Goal: Find specific page/section: Find specific page/section

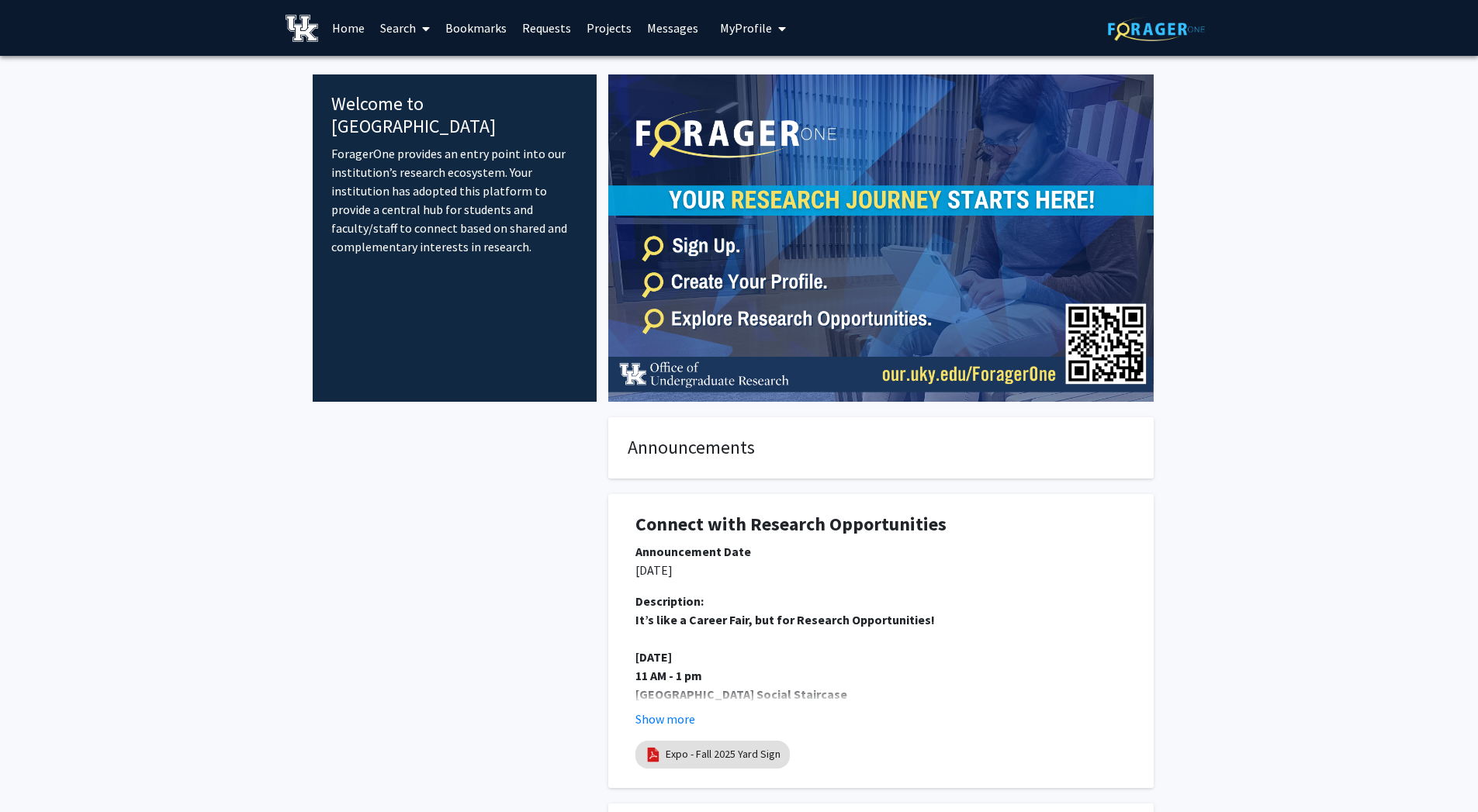
click at [408, 25] on link "Search" at bounding box center [405, 28] width 65 height 54
click at [405, 81] on span "Faculty/Staff" at bounding box center [430, 71] width 114 height 31
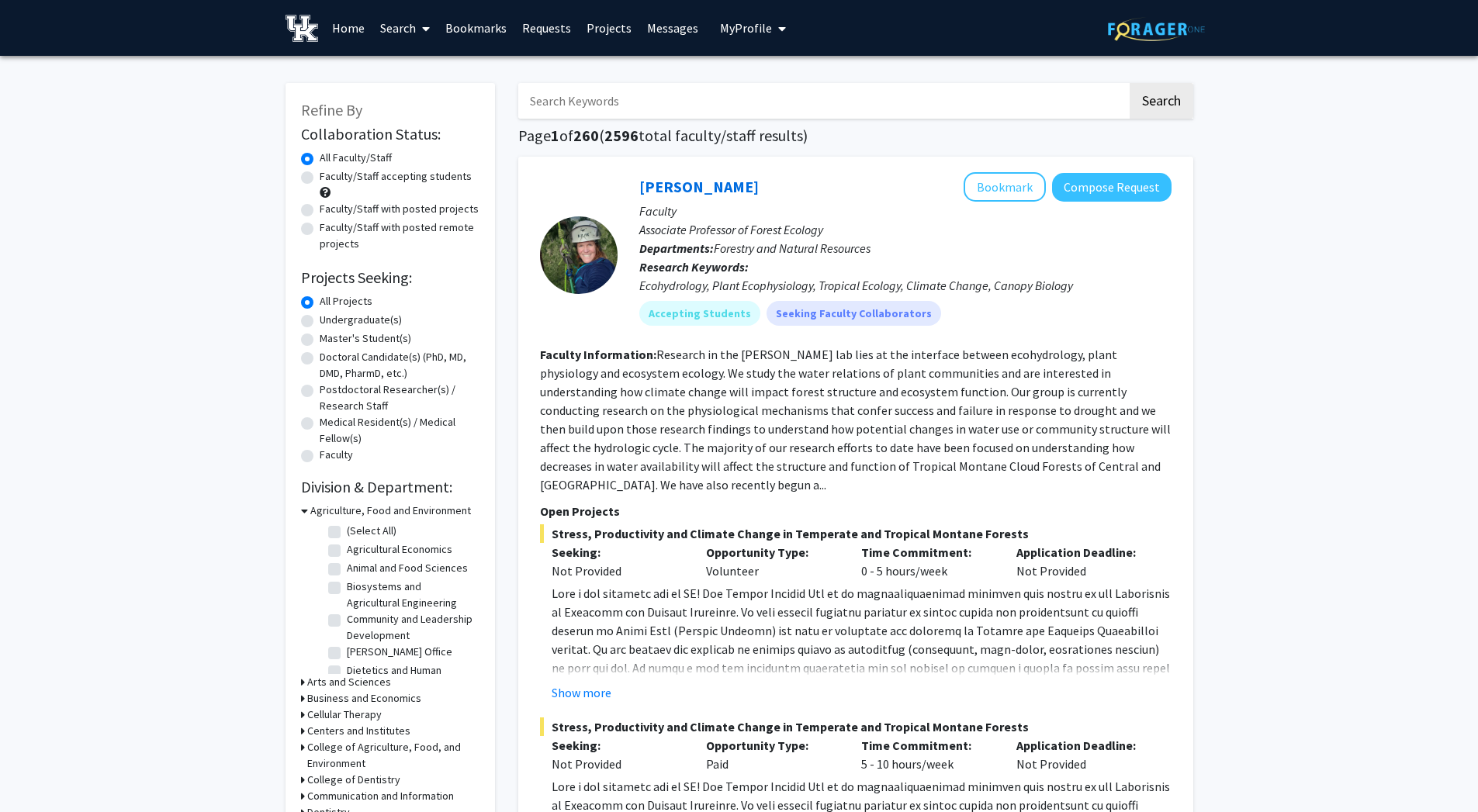
click at [619, 104] on input "Search Keywords" at bounding box center [823, 101] width 610 height 36
click at [1130, 83] on button "Search" at bounding box center [1162, 101] width 64 height 36
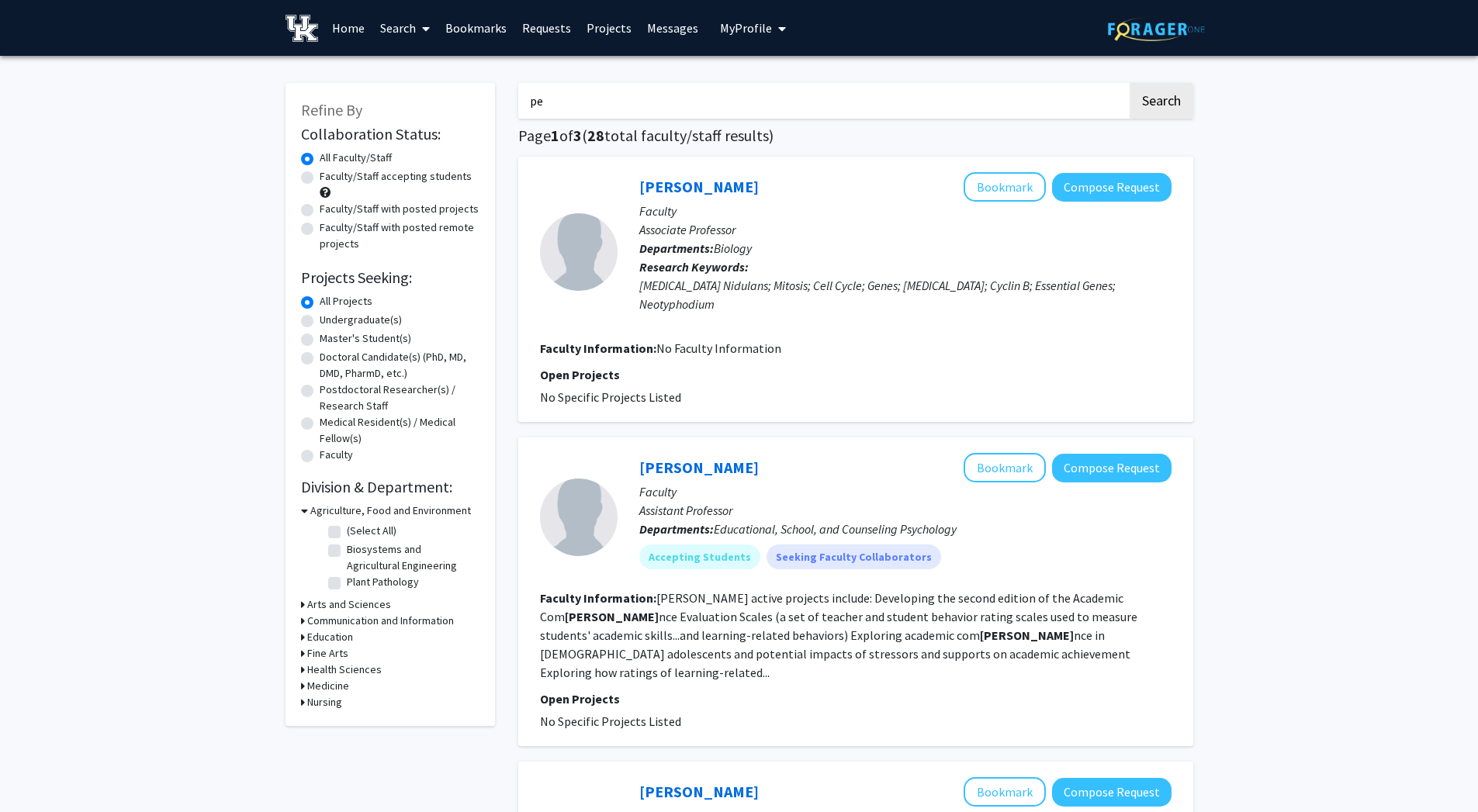
type input "p"
click at [1145, 95] on button "Search" at bounding box center [1162, 101] width 64 height 36
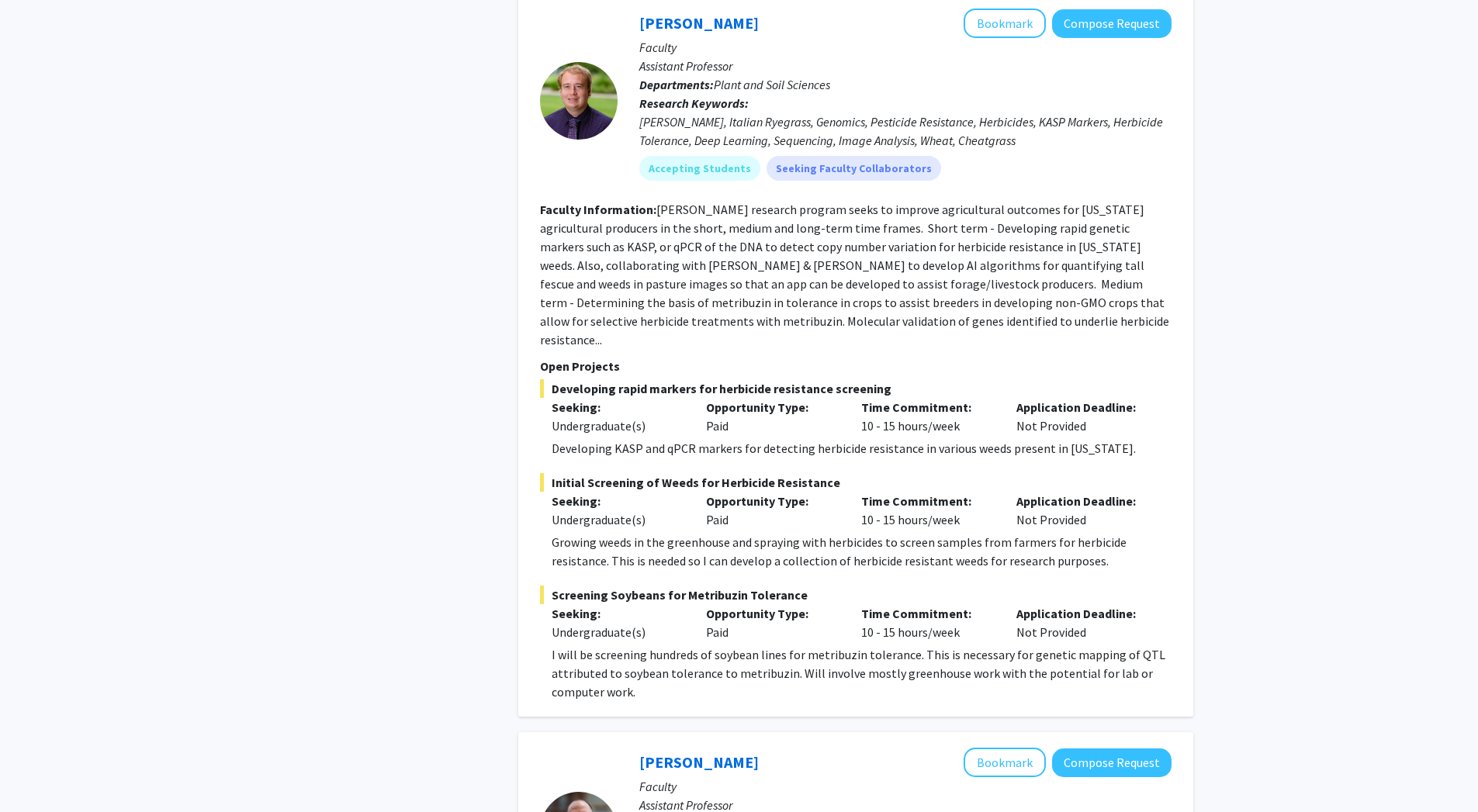
scroll to position [2786, 0]
